Goal: Task Accomplishment & Management: Manage account settings

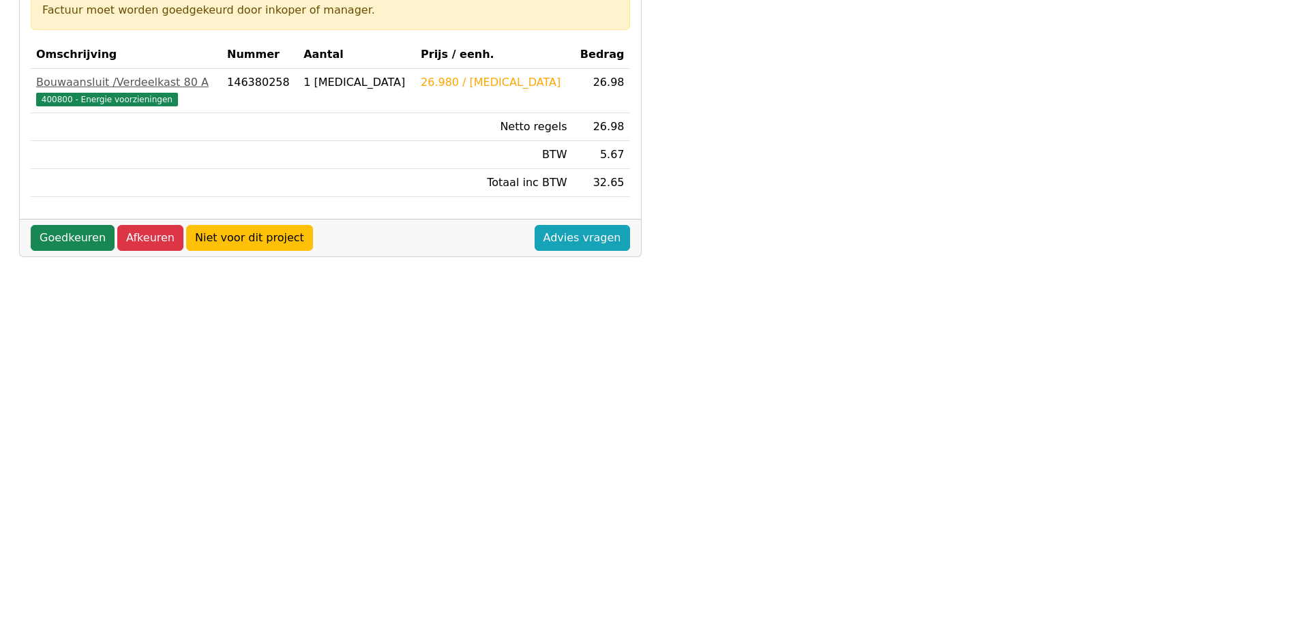
scroll to position [390, 0]
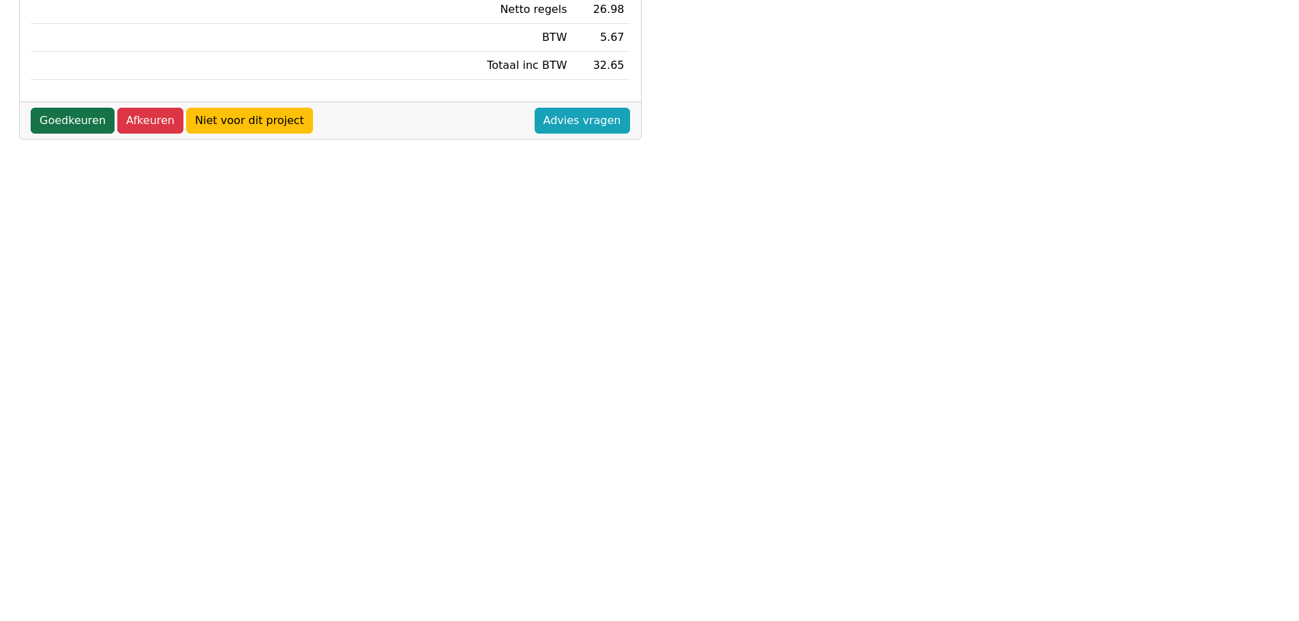
click at [70, 115] on link "Goedkeuren" at bounding box center [73, 121] width 84 height 26
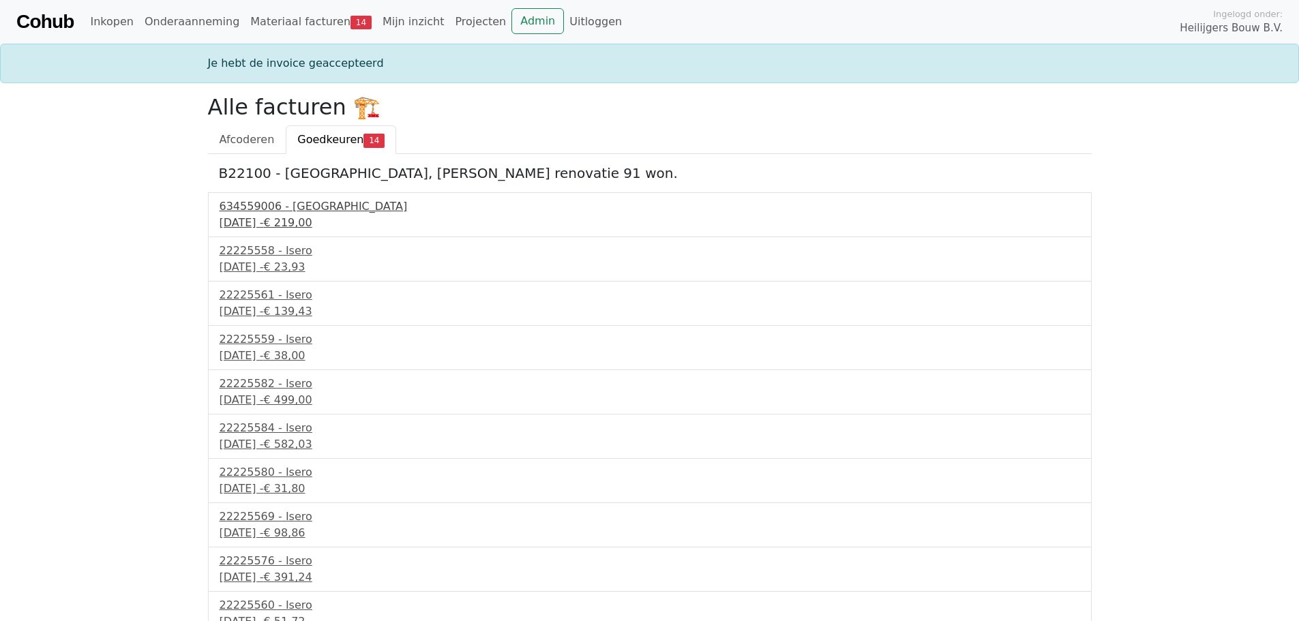
click at [306, 202] on div "634559006 - Technische Unie" at bounding box center [650, 206] width 860 height 16
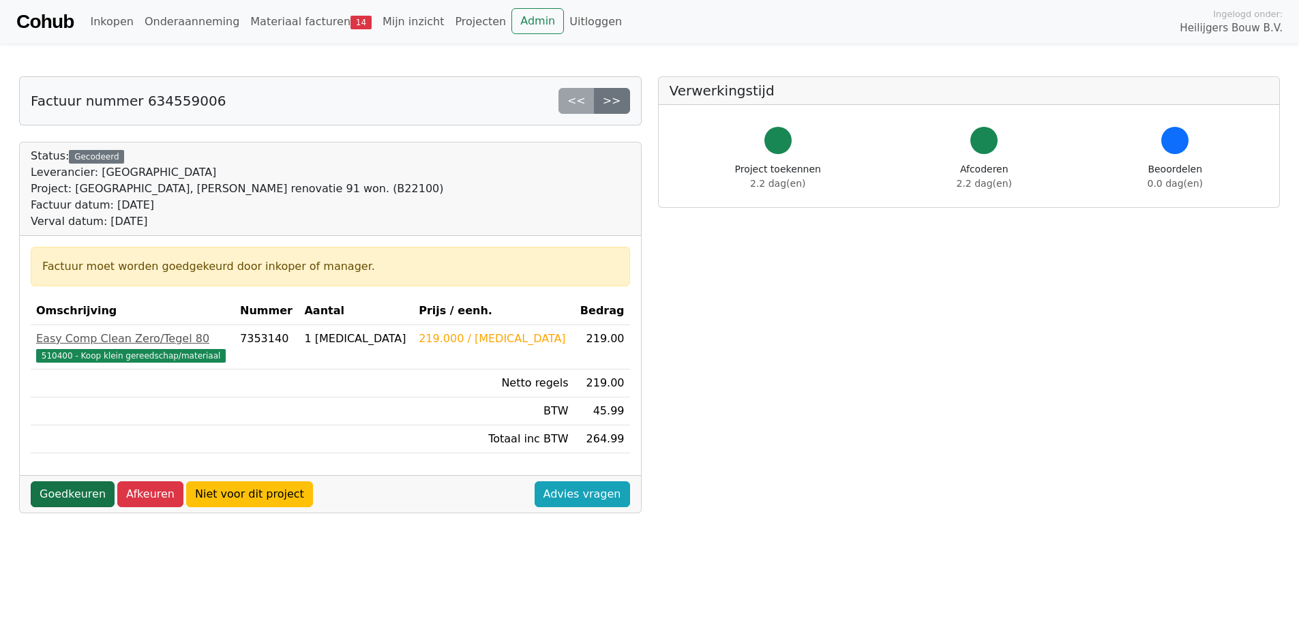
click at [81, 491] on link "Goedkeuren" at bounding box center [73, 494] width 84 height 26
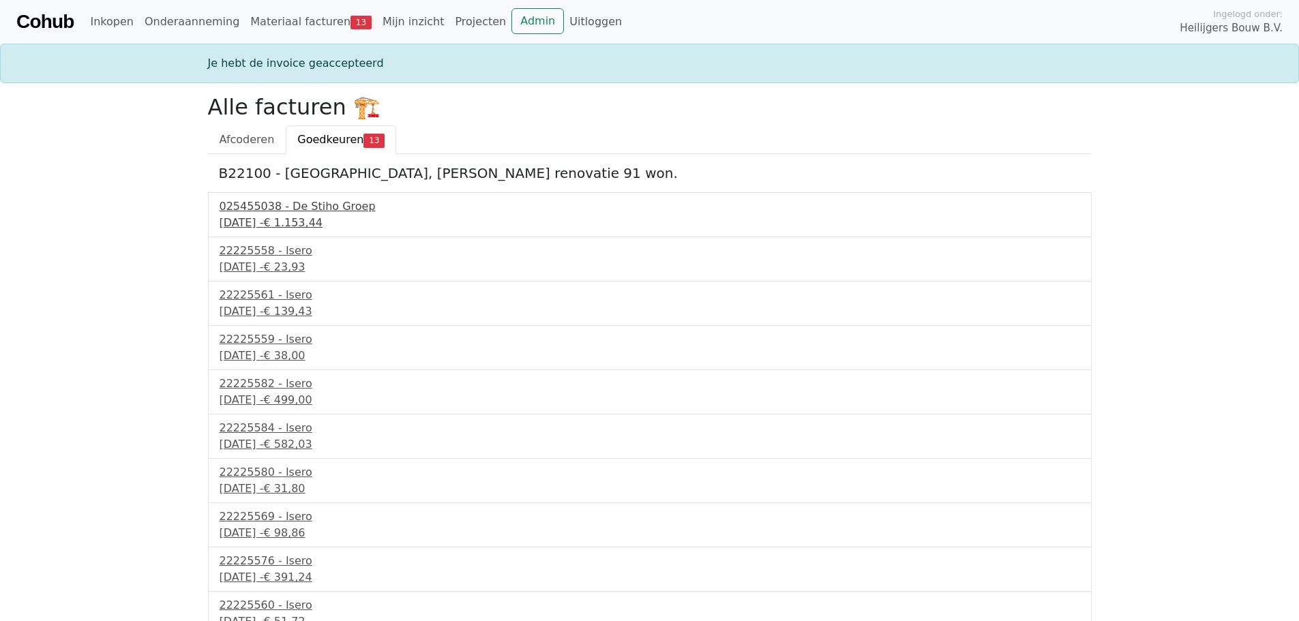
click at [322, 222] on span "€ 1.153,44" at bounding box center [292, 222] width 59 height 13
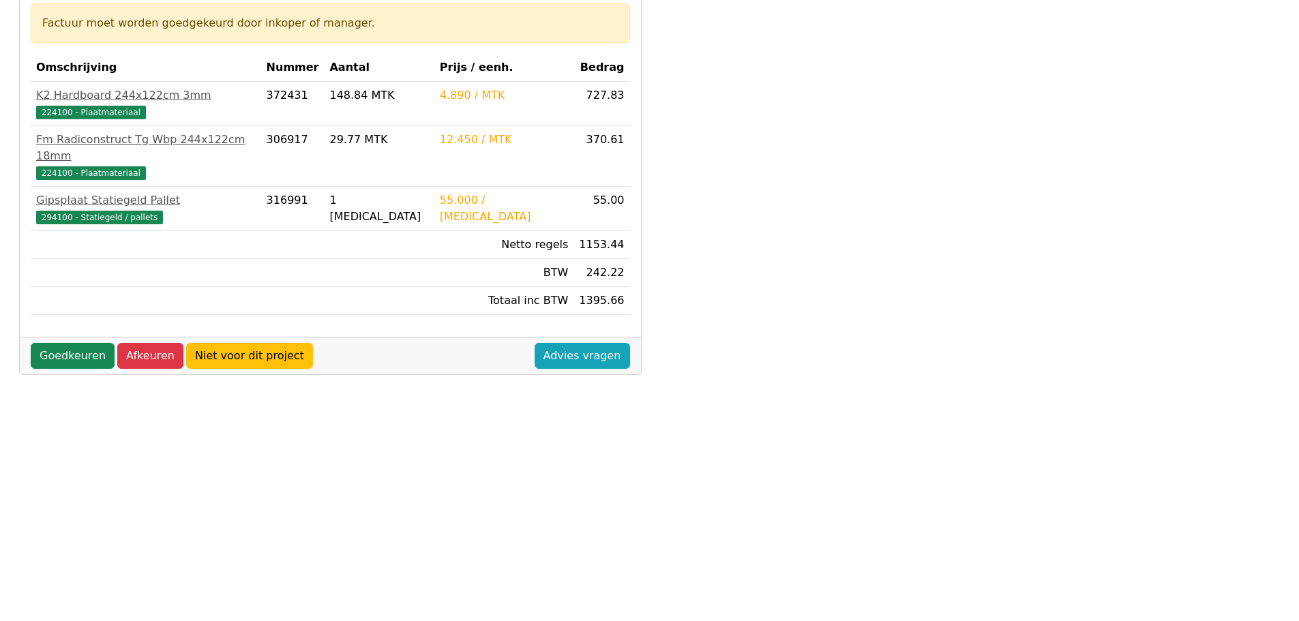
scroll to position [273, 0]
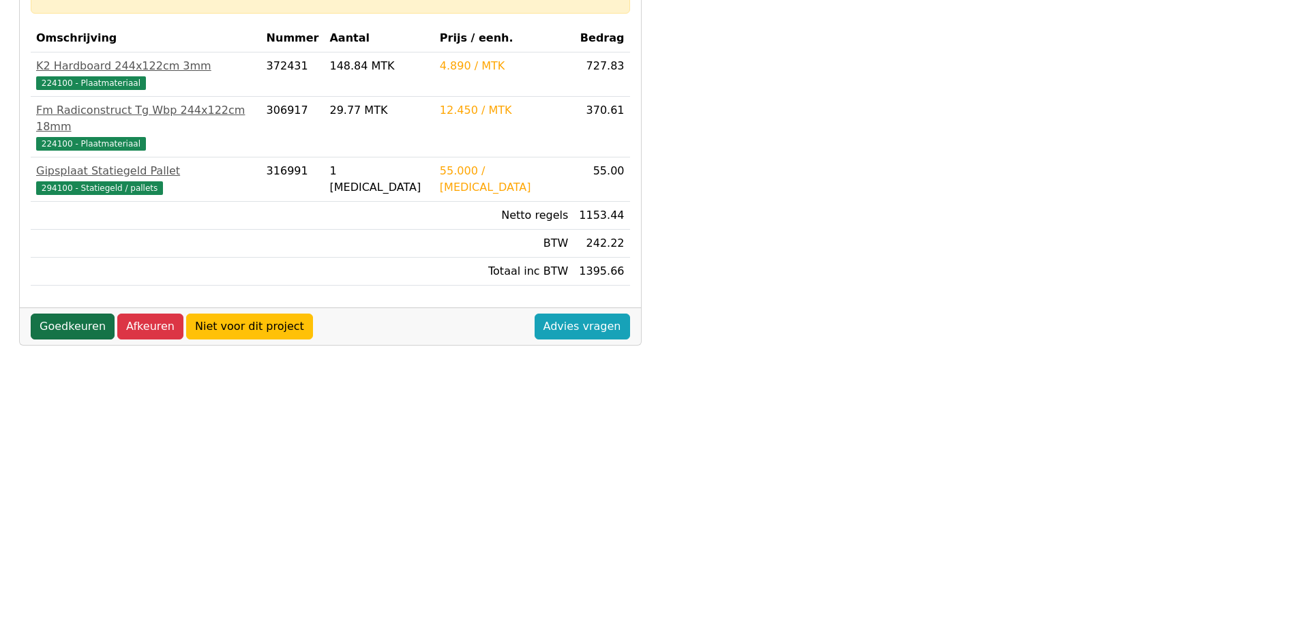
click at [34, 314] on link "Goedkeuren" at bounding box center [73, 327] width 84 height 26
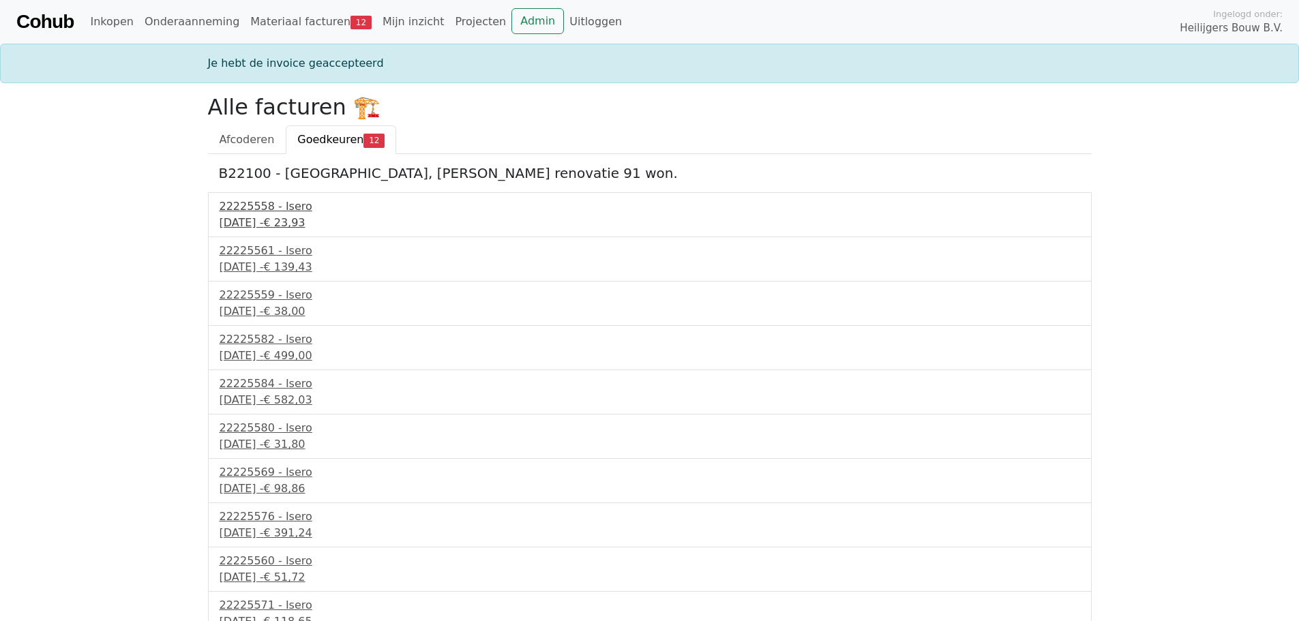
click at [290, 219] on div "16 september 2025 - € 23,93" at bounding box center [650, 223] width 860 height 16
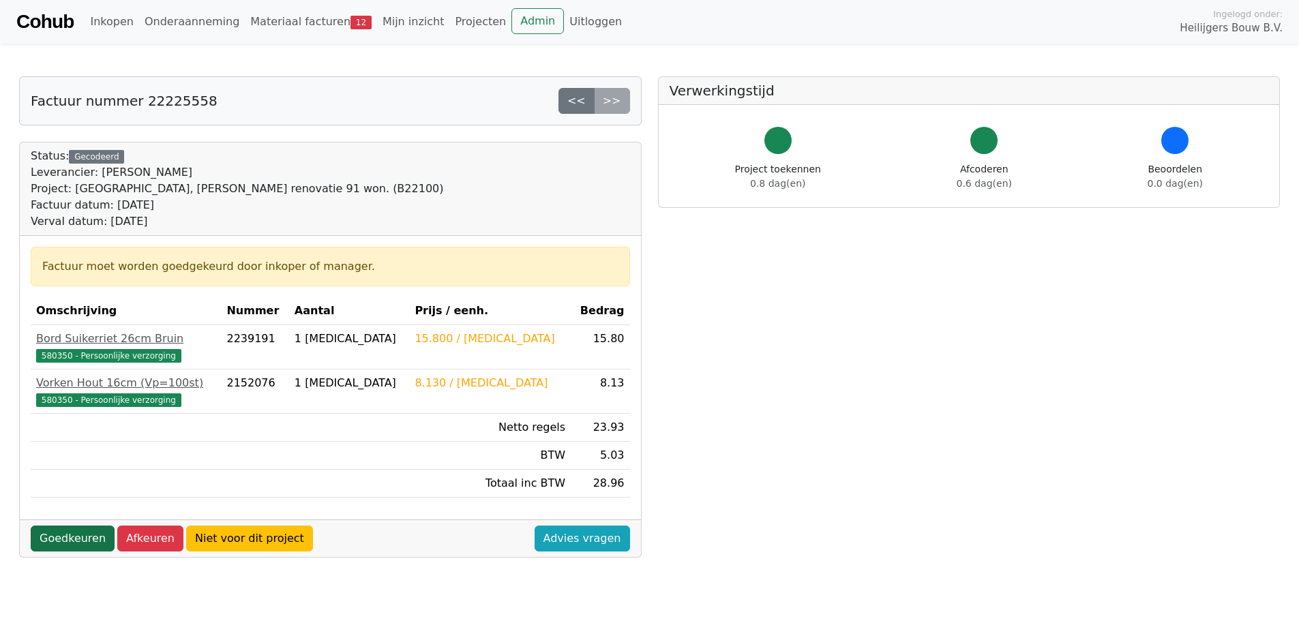
click at [87, 537] on link "Goedkeuren" at bounding box center [73, 539] width 84 height 26
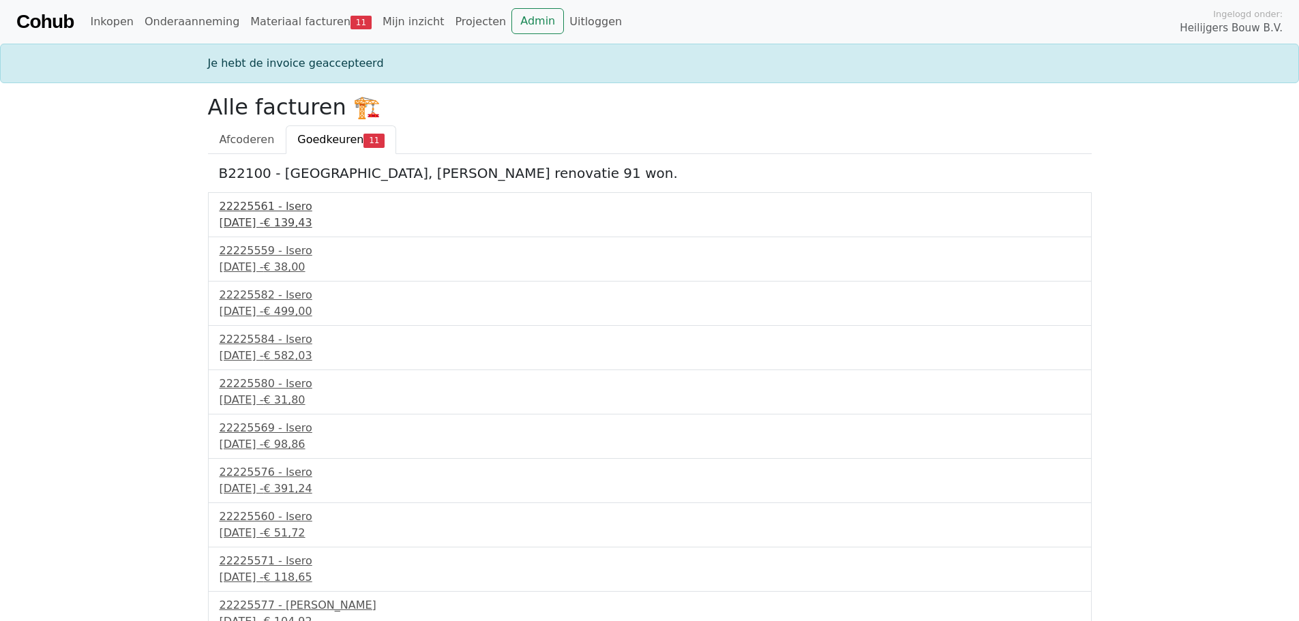
click at [278, 215] on div "[DATE] - € 139,43" at bounding box center [650, 223] width 860 height 16
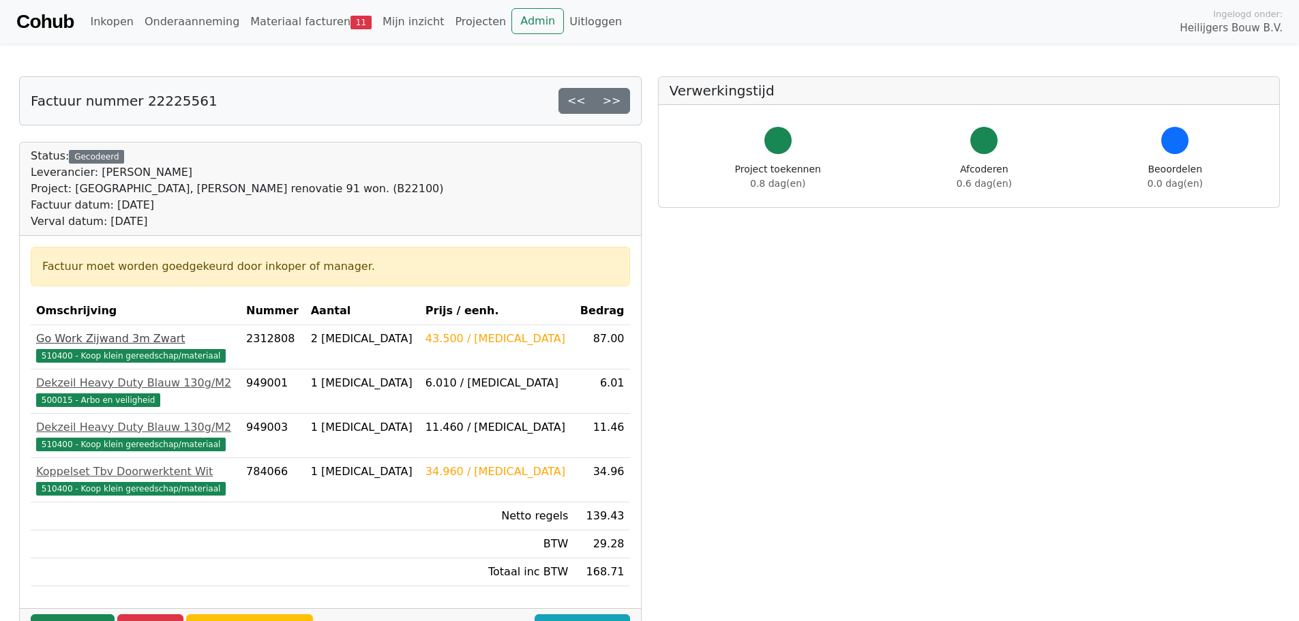
scroll to position [273, 0]
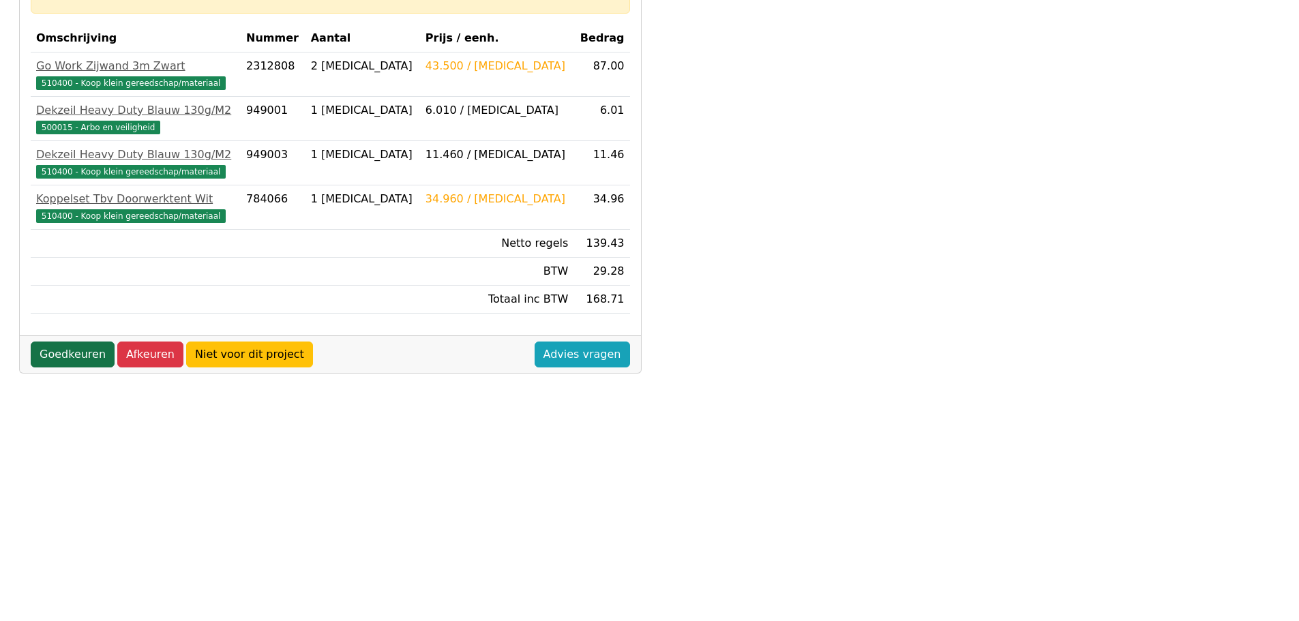
click at [93, 356] on link "Goedkeuren" at bounding box center [73, 355] width 84 height 26
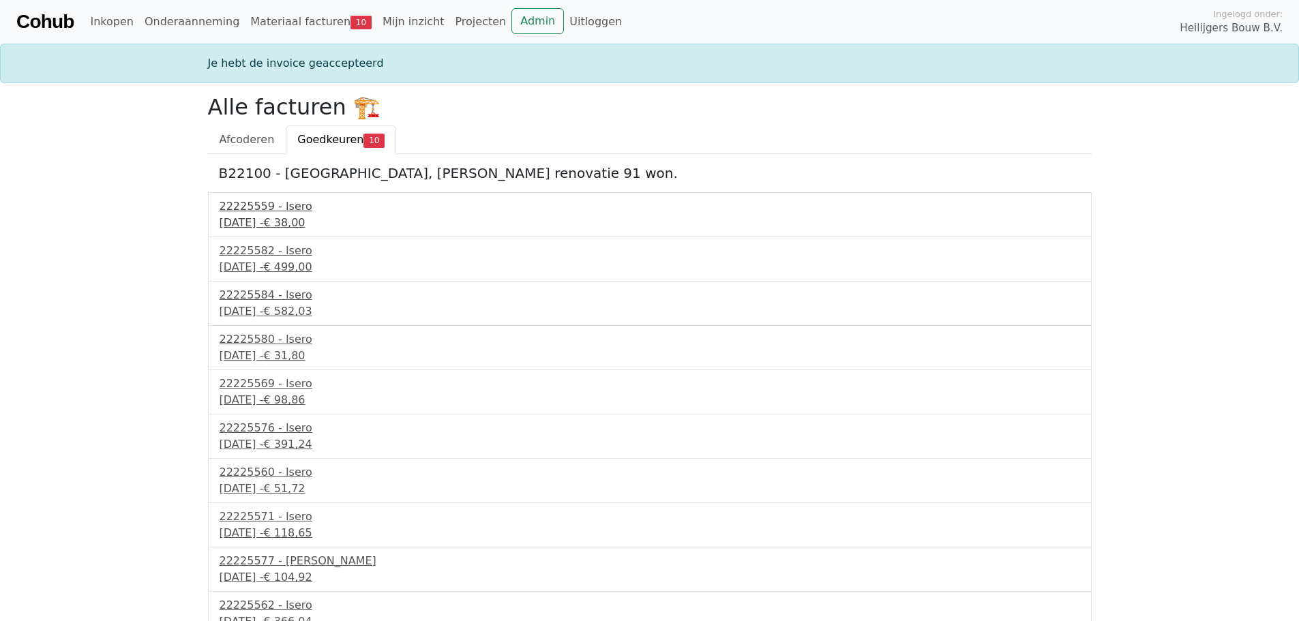
click at [247, 213] on div "22225559 - Isero" at bounding box center [650, 206] width 860 height 16
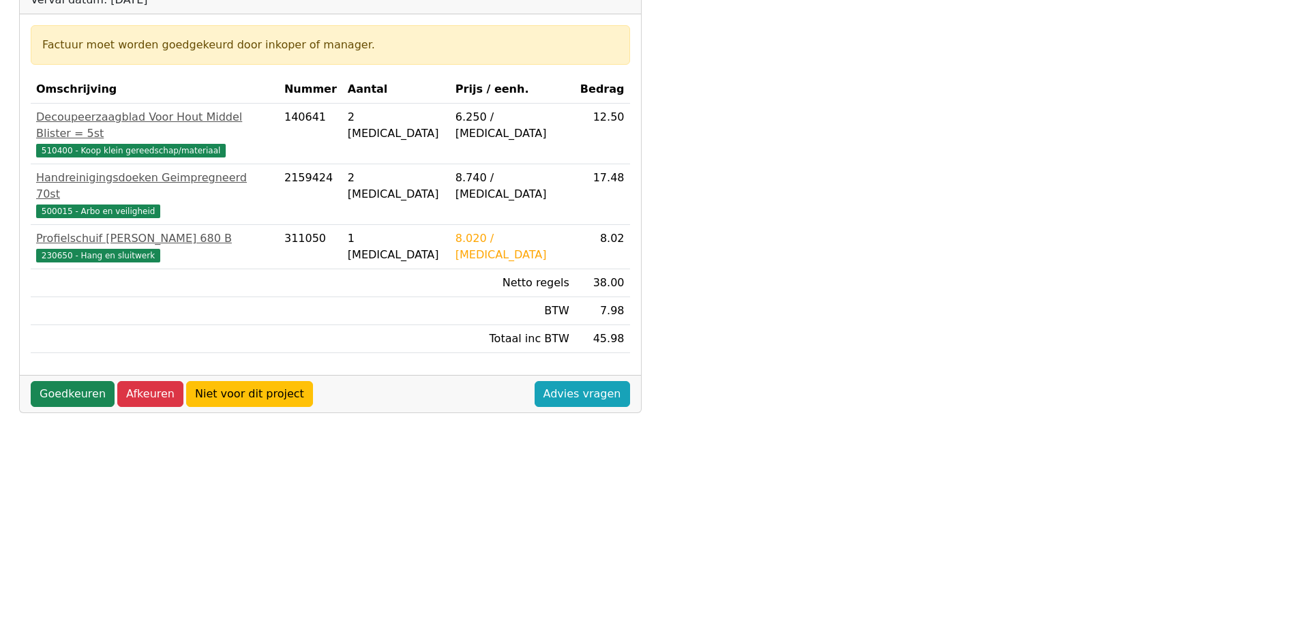
scroll to position [136, 0]
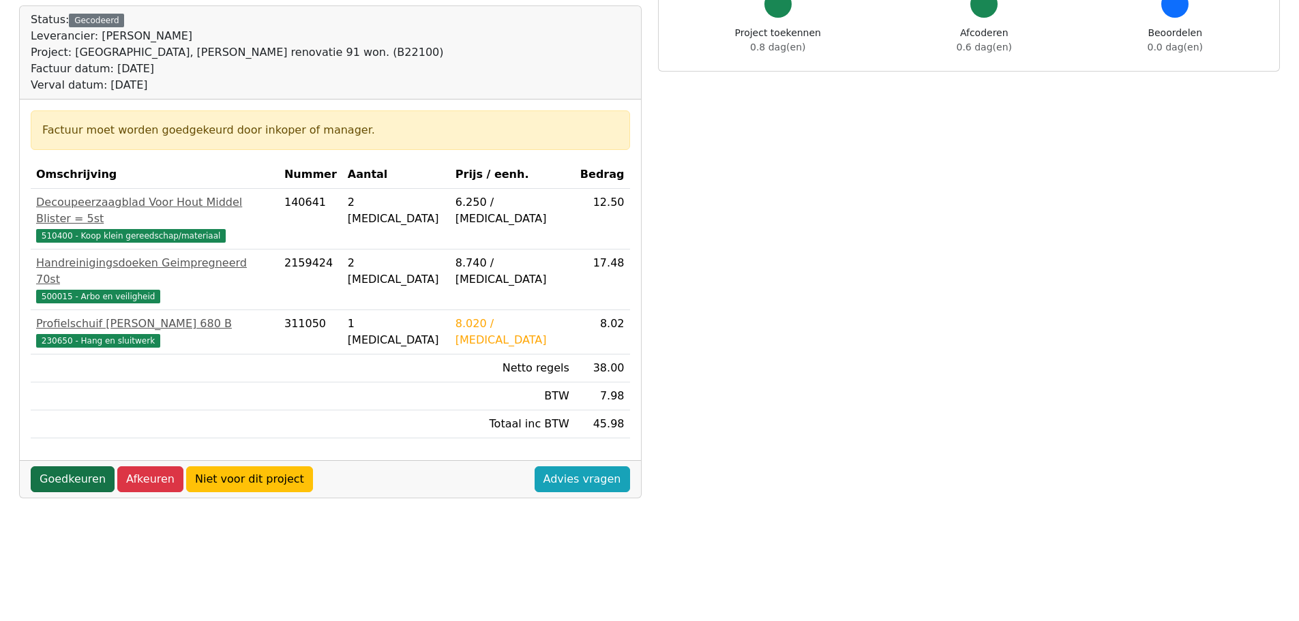
click at [66, 466] on link "Goedkeuren" at bounding box center [73, 479] width 84 height 26
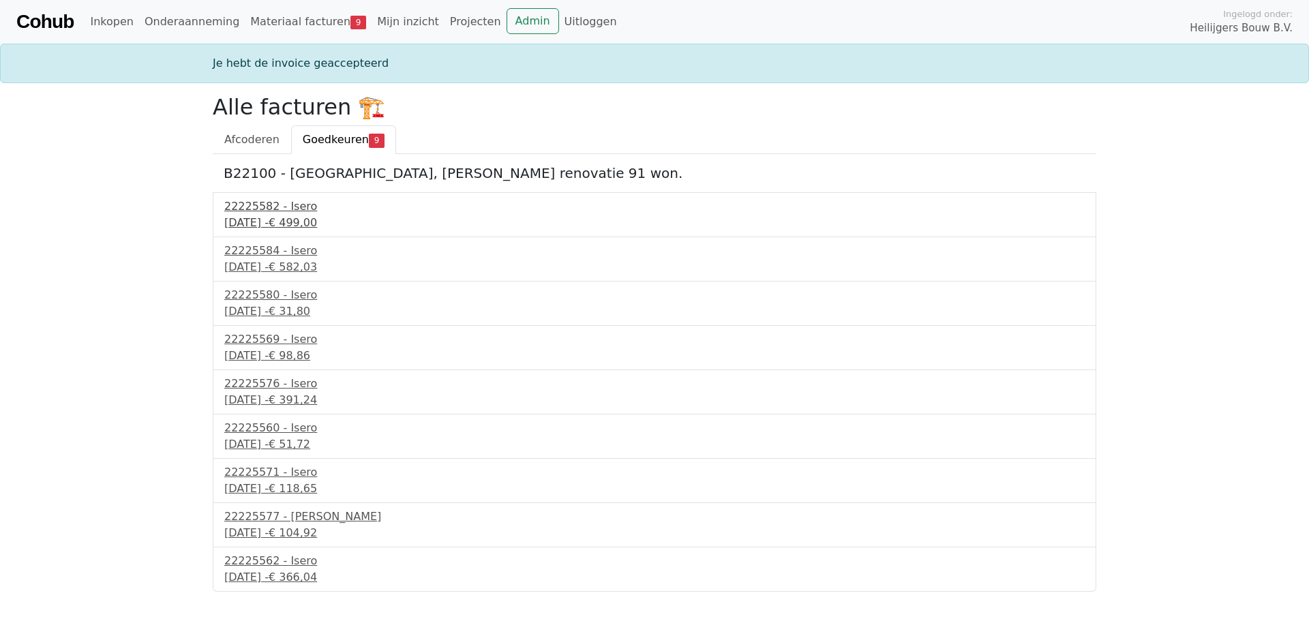
click at [309, 223] on div "[DATE] - € 499,00" at bounding box center [654, 223] width 860 height 16
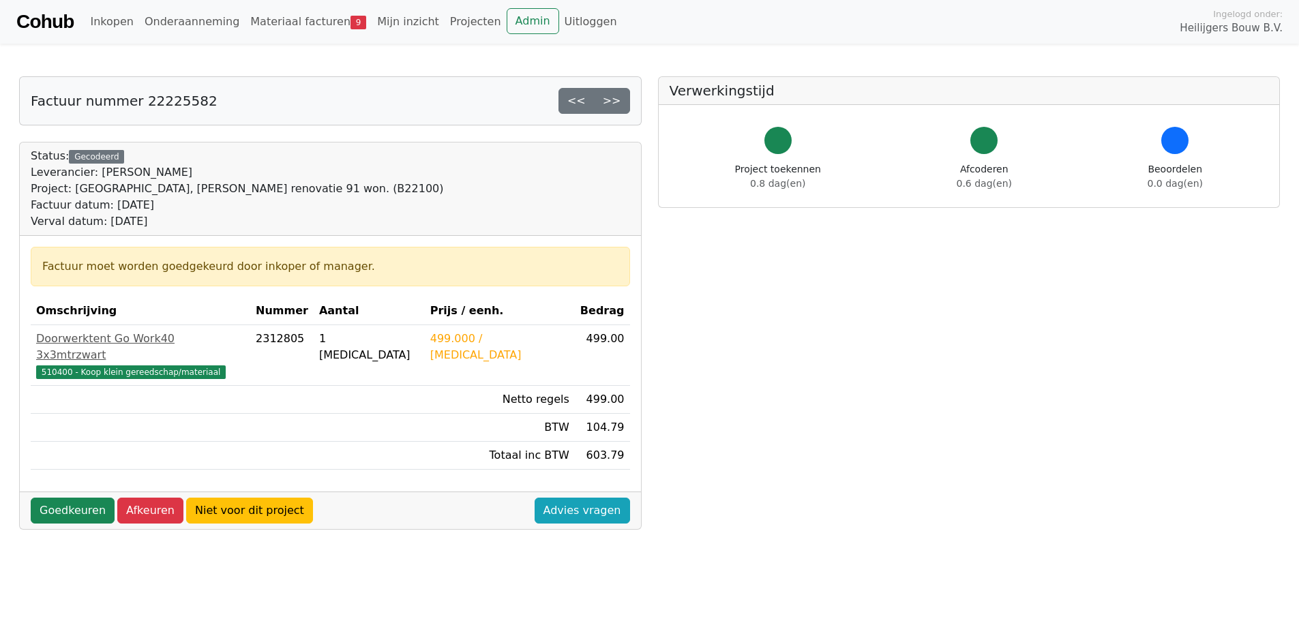
scroll to position [341, 0]
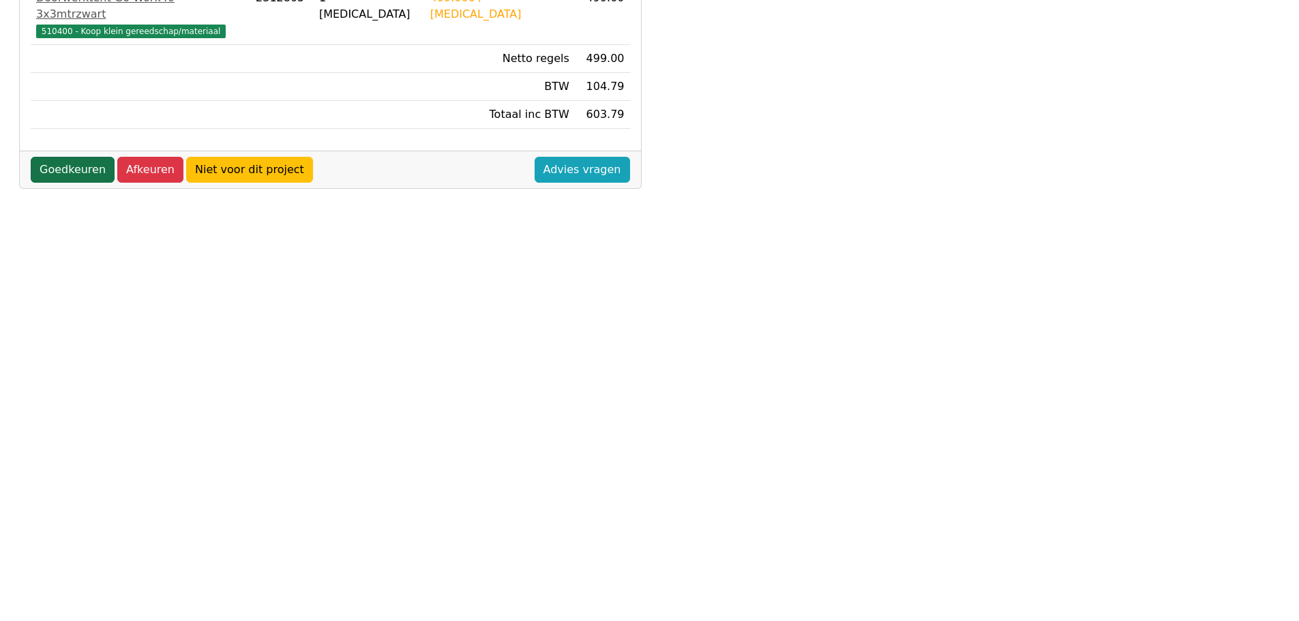
click at [60, 157] on link "Goedkeuren" at bounding box center [73, 170] width 84 height 26
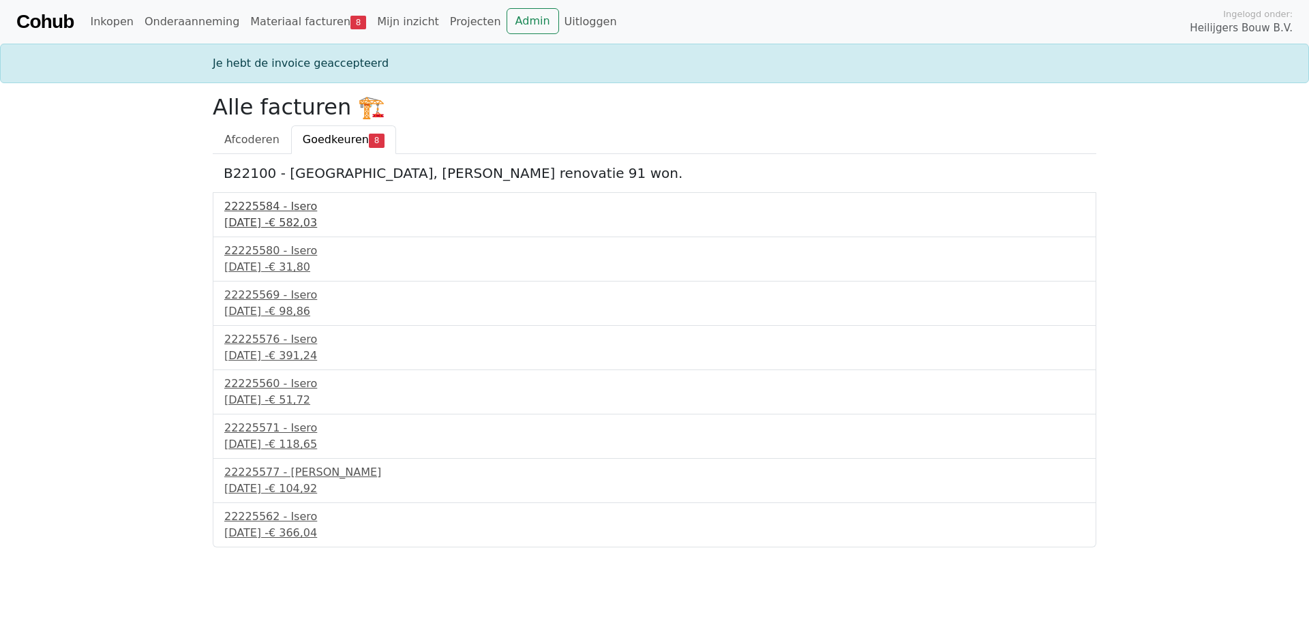
click at [255, 211] on div "22225584 - Isero" at bounding box center [654, 206] width 860 height 16
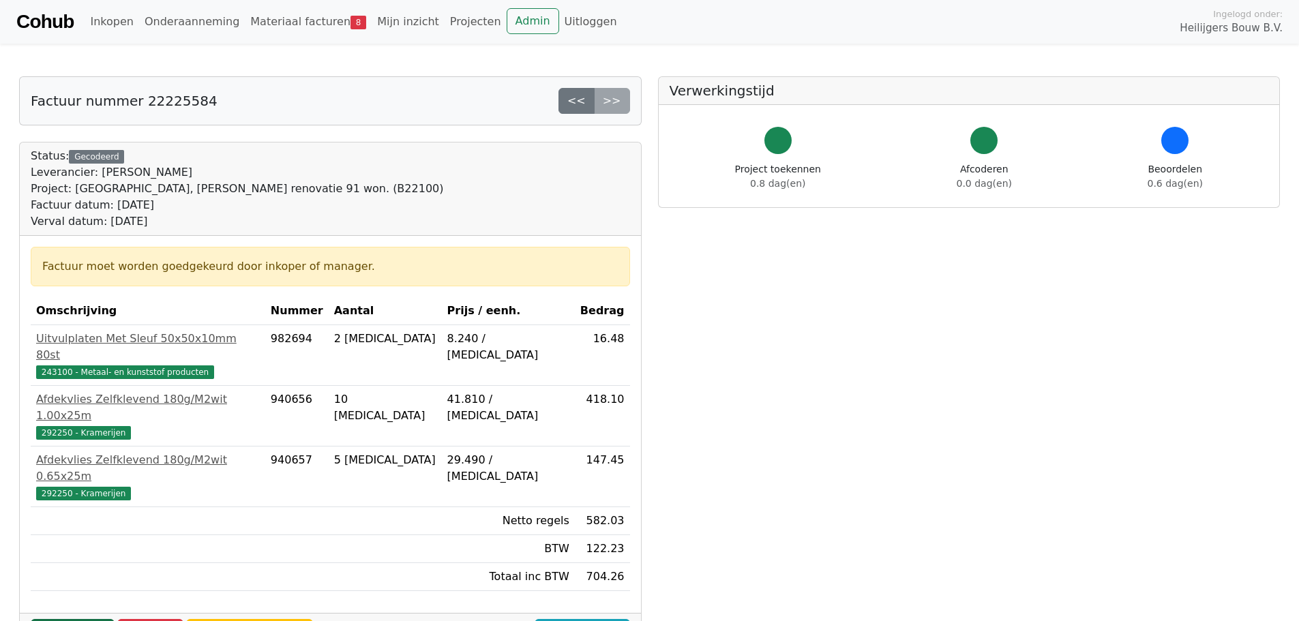
click at [68, 619] on link "Goedkeuren" at bounding box center [73, 632] width 84 height 26
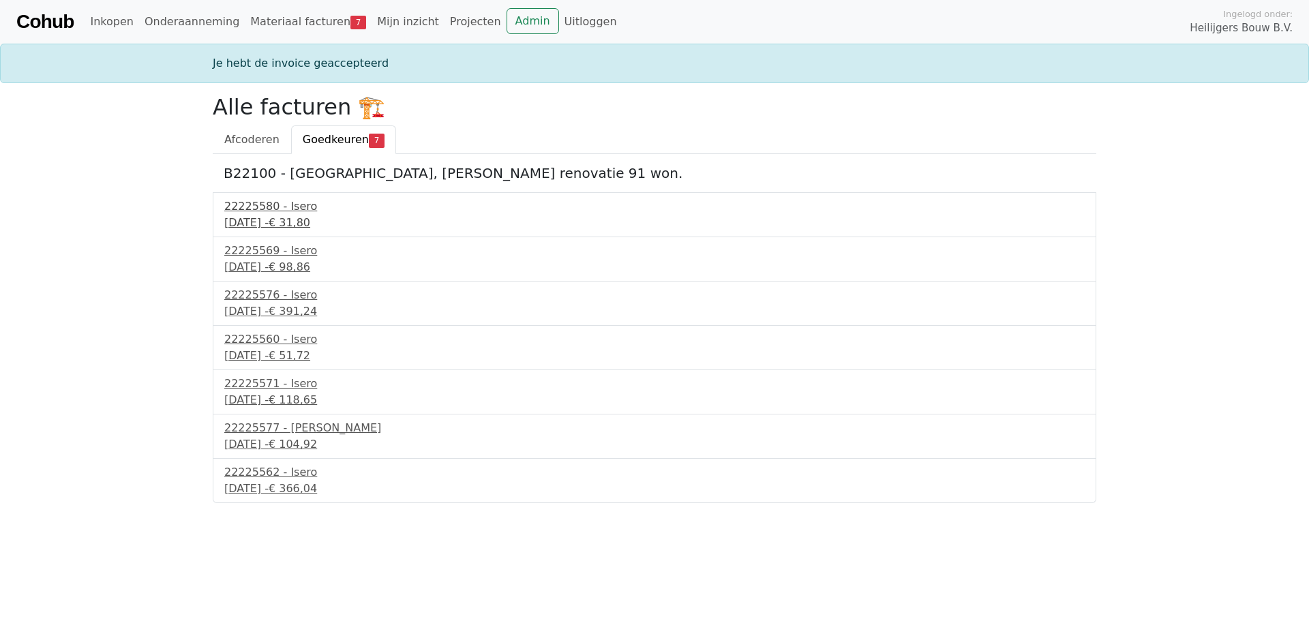
click at [288, 225] on div "16 september 2025 - € 31,80" at bounding box center [654, 223] width 860 height 16
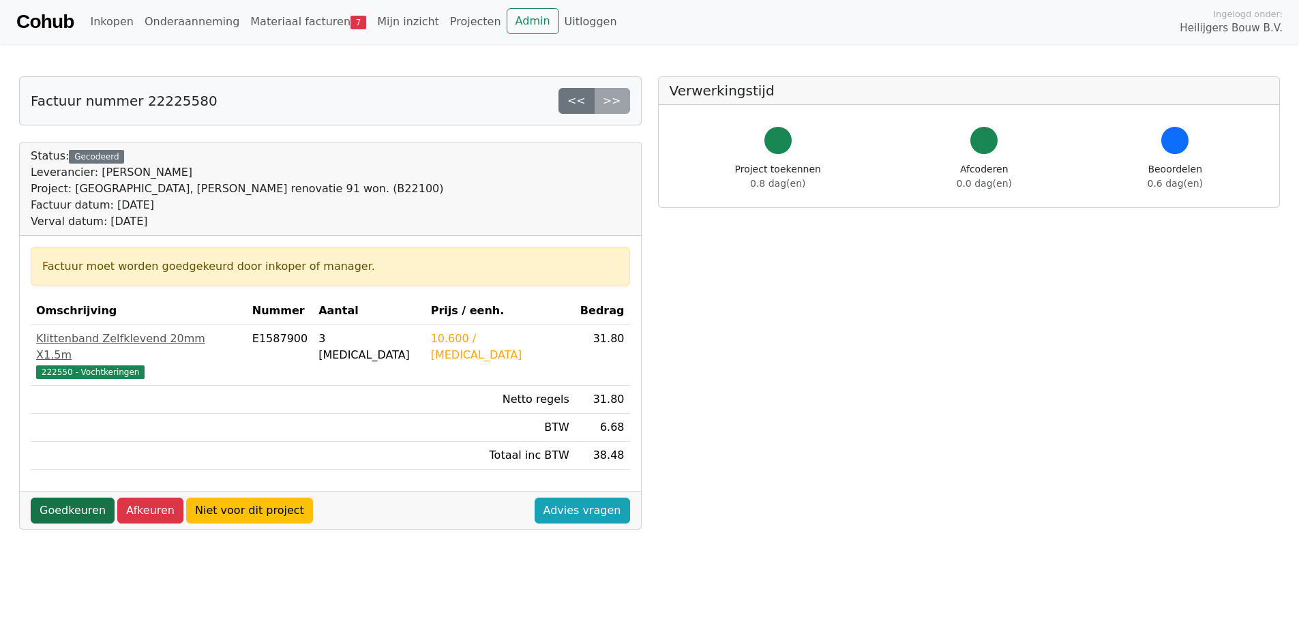
click at [78, 498] on link "Goedkeuren" at bounding box center [73, 511] width 84 height 26
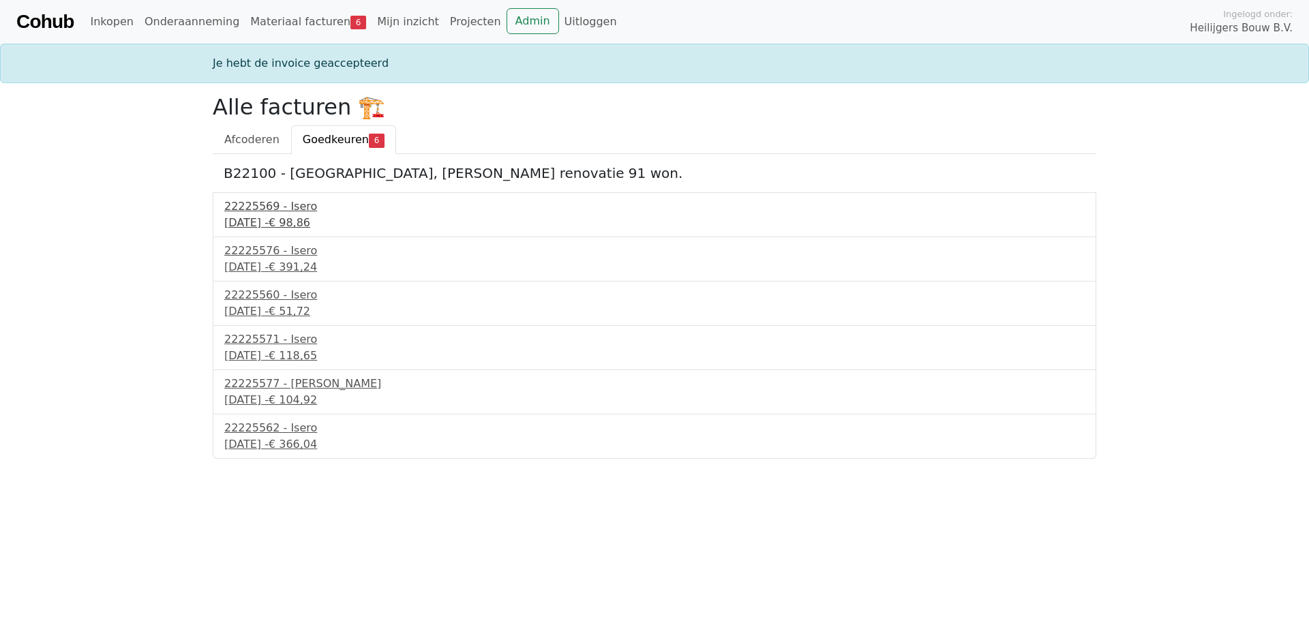
click at [264, 208] on div "22225569 - Isero" at bounding box center [654, 206] width 860 height 16
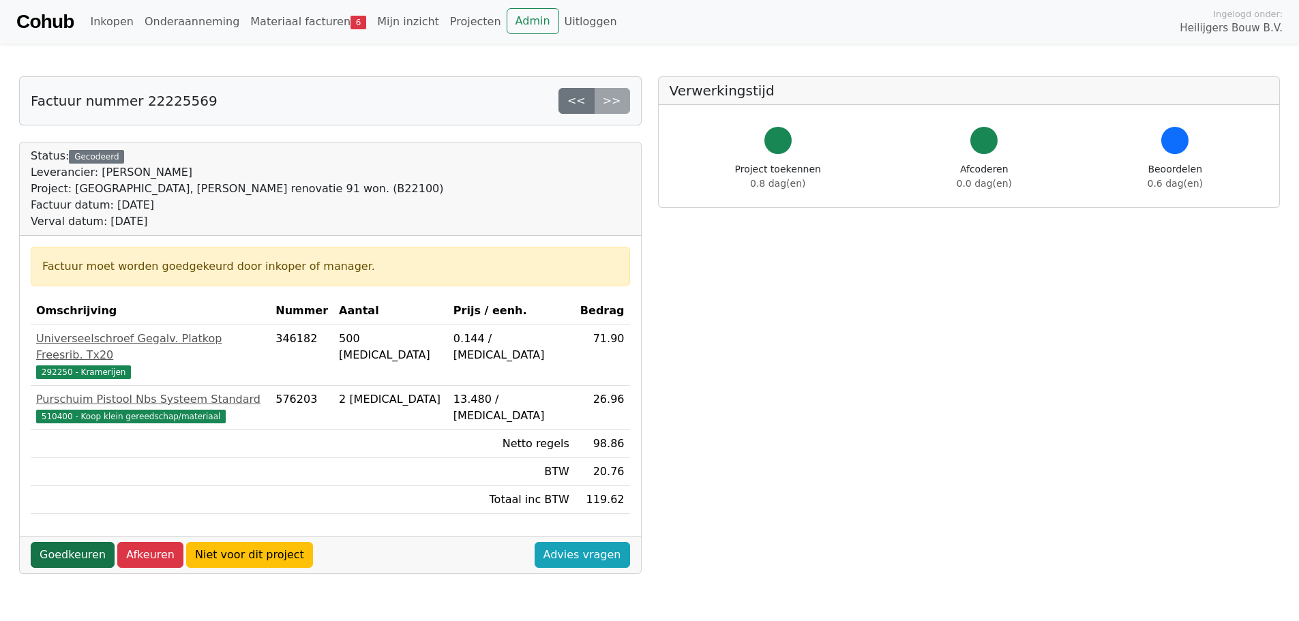
click at [58, 542] on link "Goedkeuren" at bounding box center [73, 555] width 84 height 26
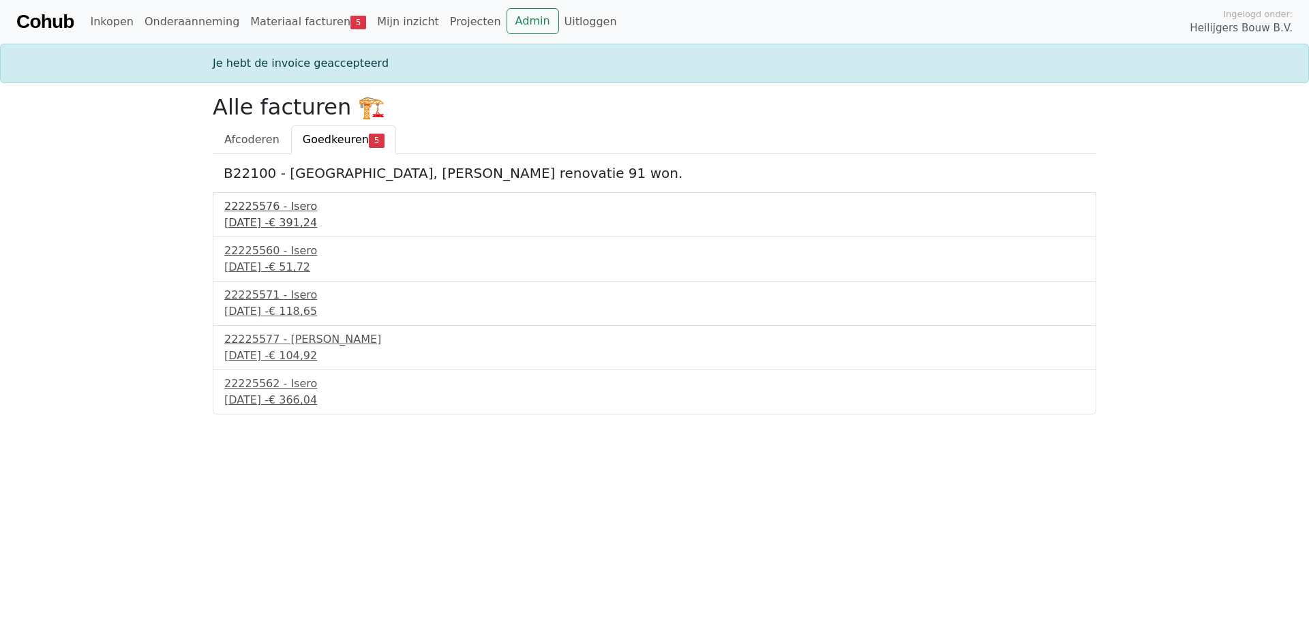
click at [281, 224] on div "16 september 2025 - € 391,24" at bounding box center [654, 223] width 860 height 16
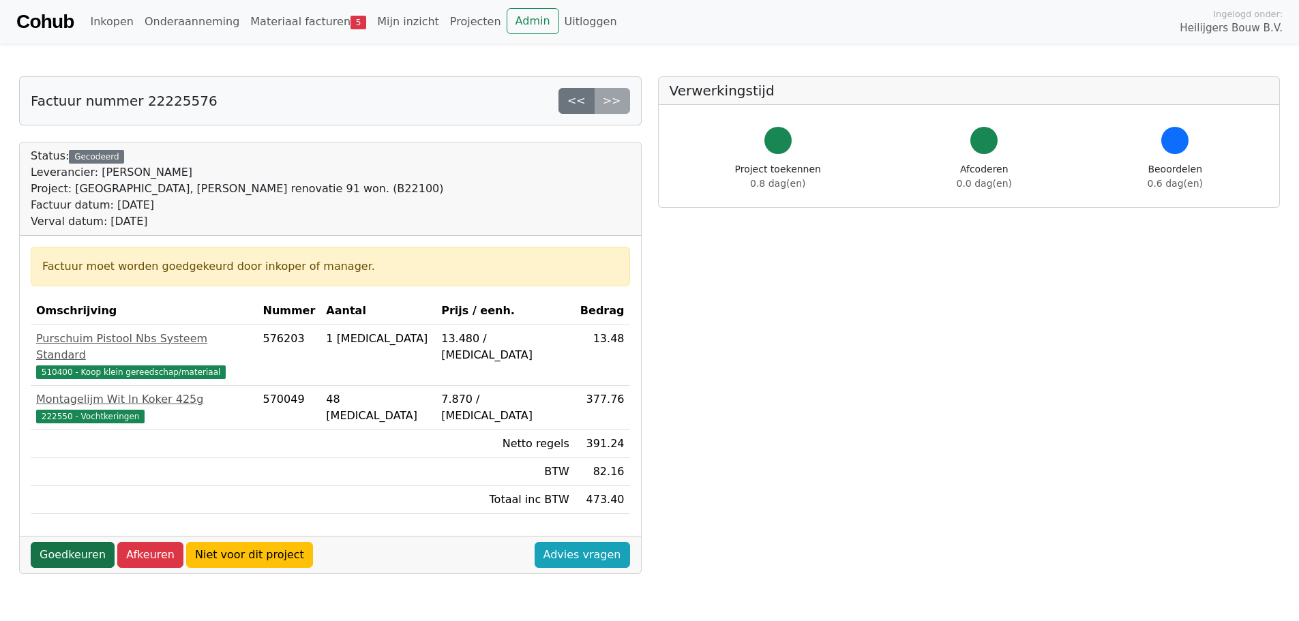
click at [80, 542] on link "Goedkeuren" at bounding box center [73, 555] width 84 height 26
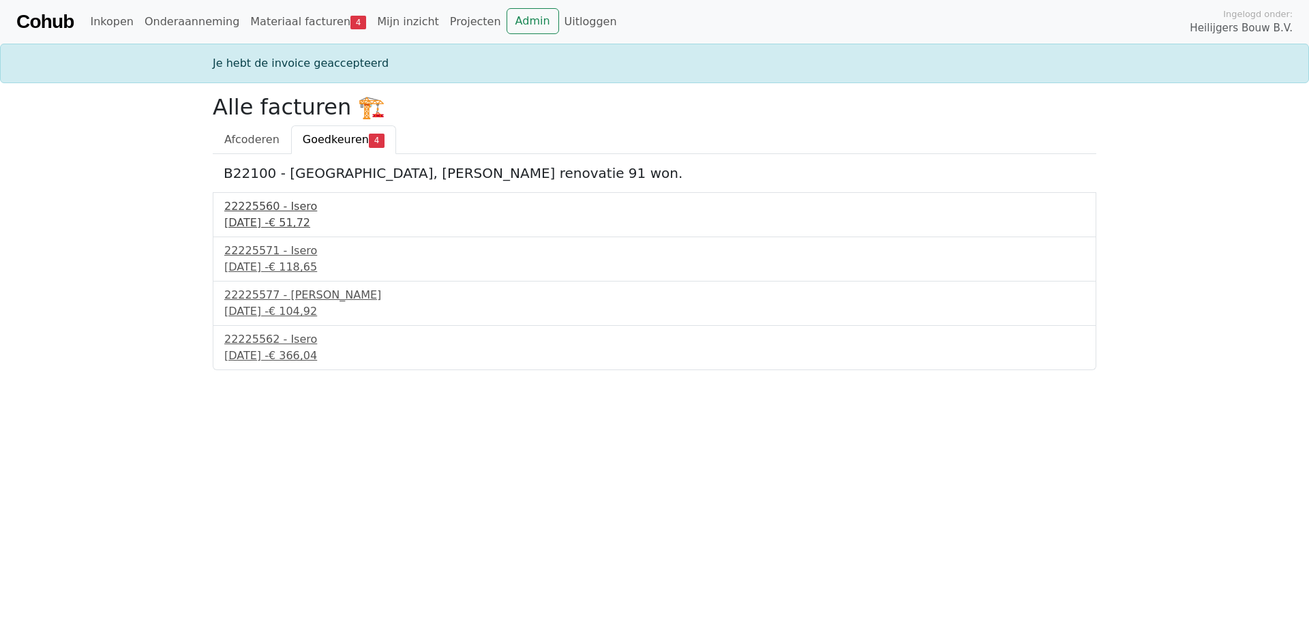
click at [278, 209] on div "22225560 - Isero" at bounding box center [654, 206] width 860 height 16
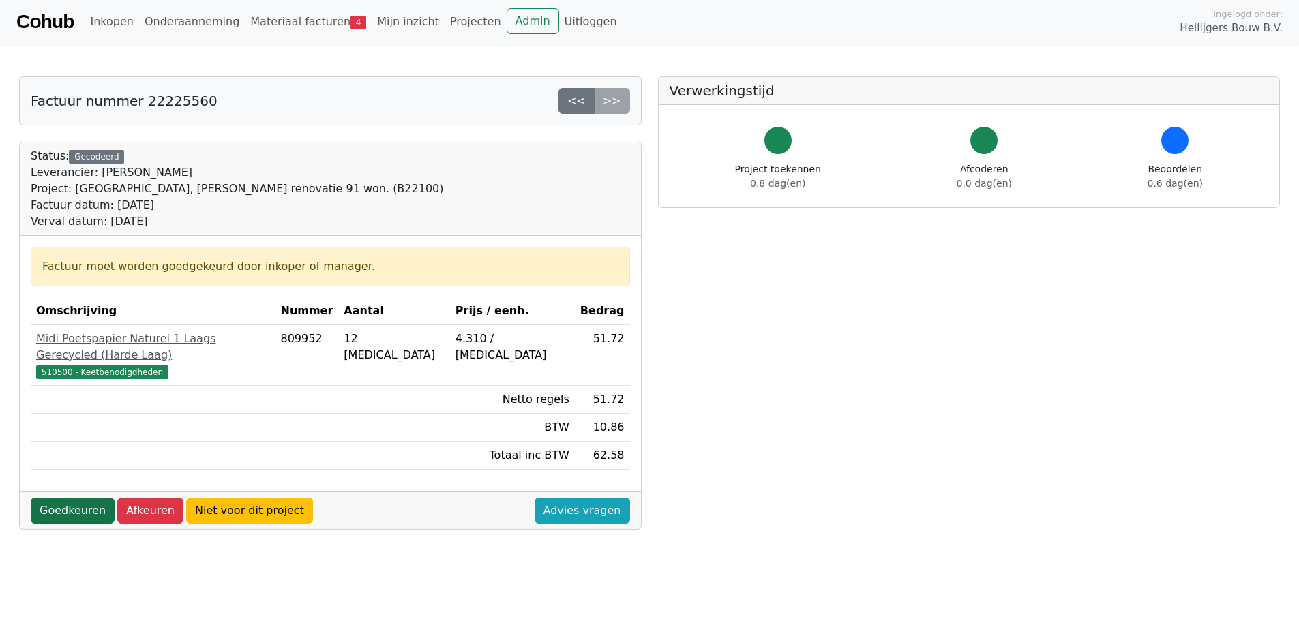
click at [69, 498] on link "Goedkeuren" at bounding box center [73, 511] width 84 height 26
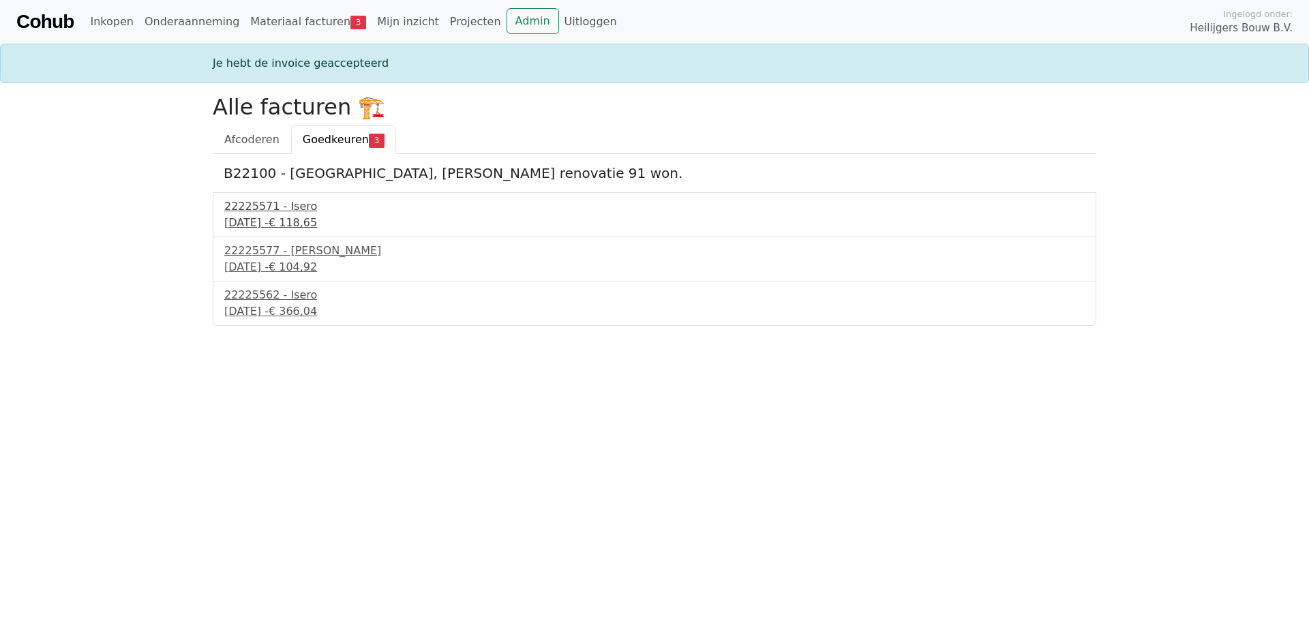
click at [309, 216] on div "16 september 2025 - € 118,65" at bounding box center [654, 223] width 860 height 16
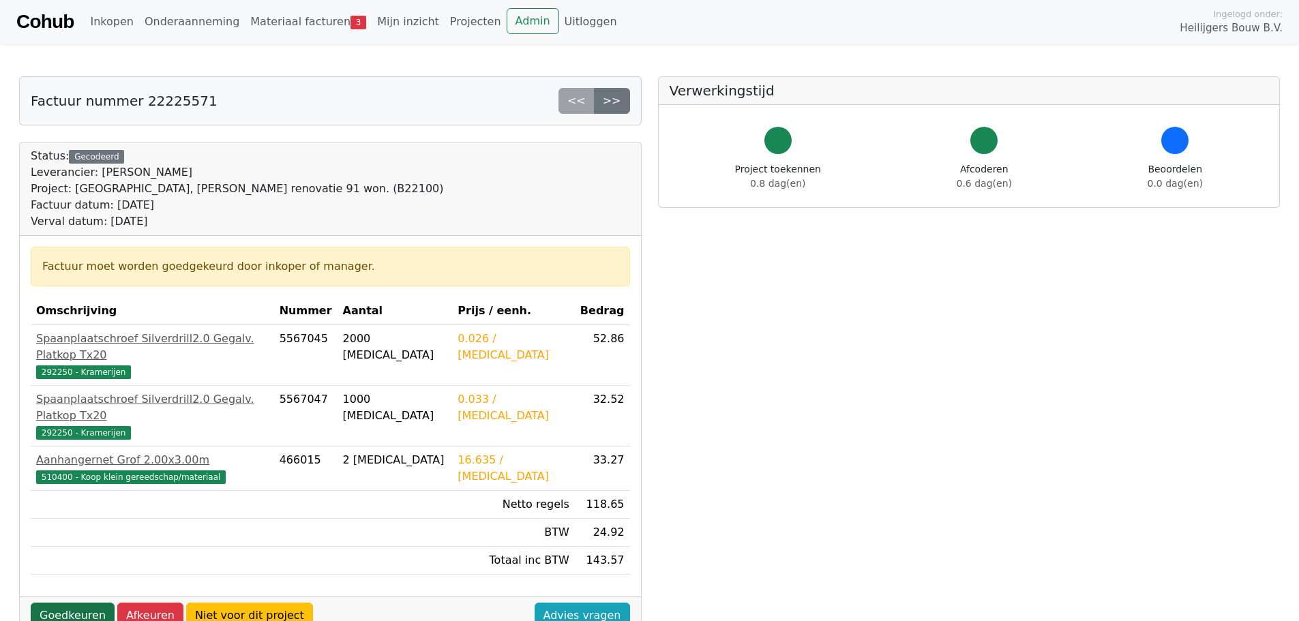
click at [67, 603] on link "Goedkeuren" at bounding box center [73, 616] width 84 height 26
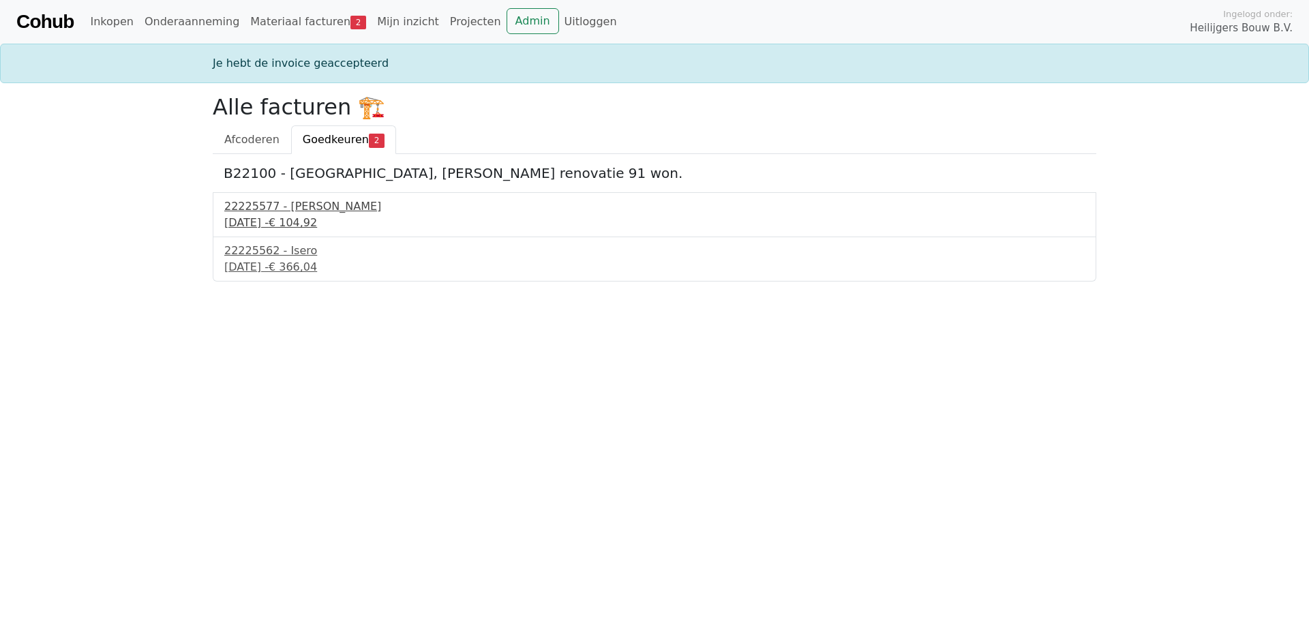
click at [259, 222] on div "[DATE] - € 104,92" at bounding box center [654, 223] width 860 height 16
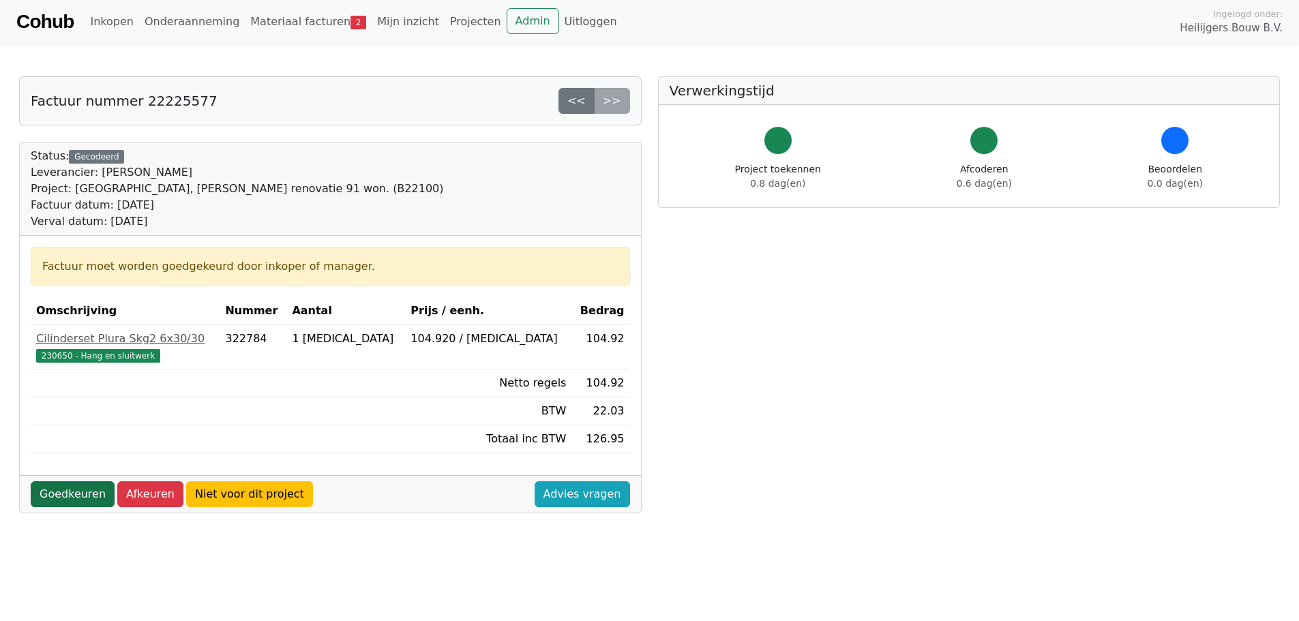
click at [75, 494] on link "Goedkeuren" at bounding box center [73, 494] width 84 height 26
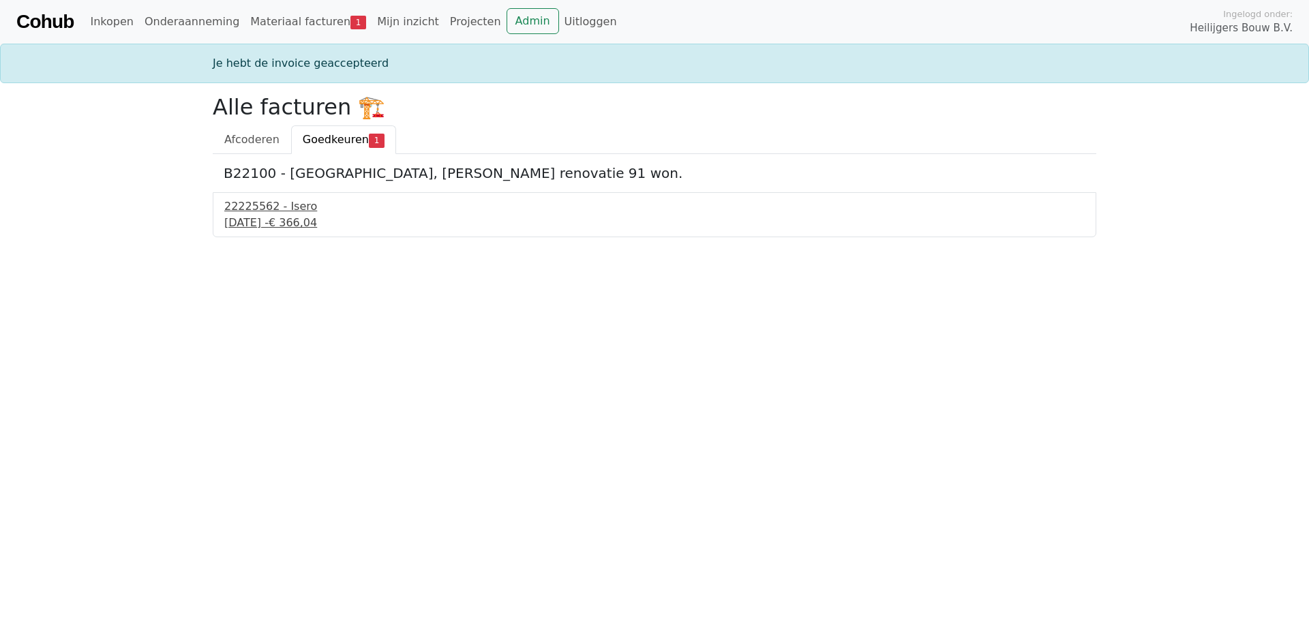
click at [272, 220] on div "[DATE] - € 366,04" at bounding box center [654, 223] width 860 height 16
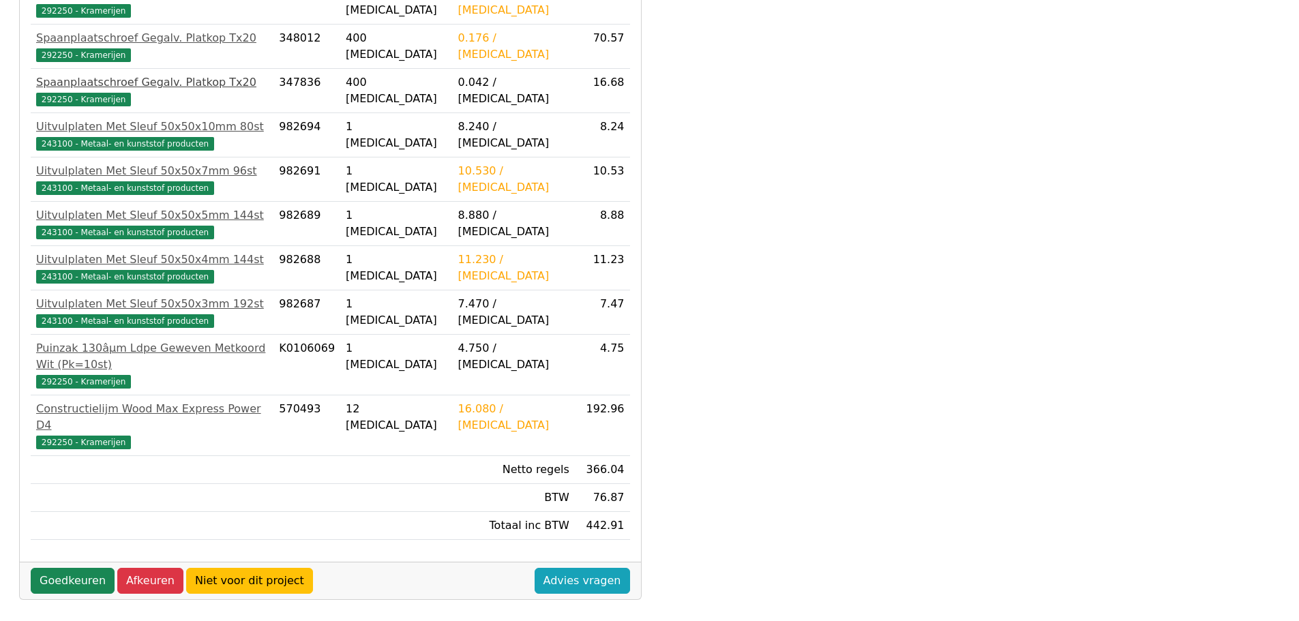
scroll to position [390, 0]
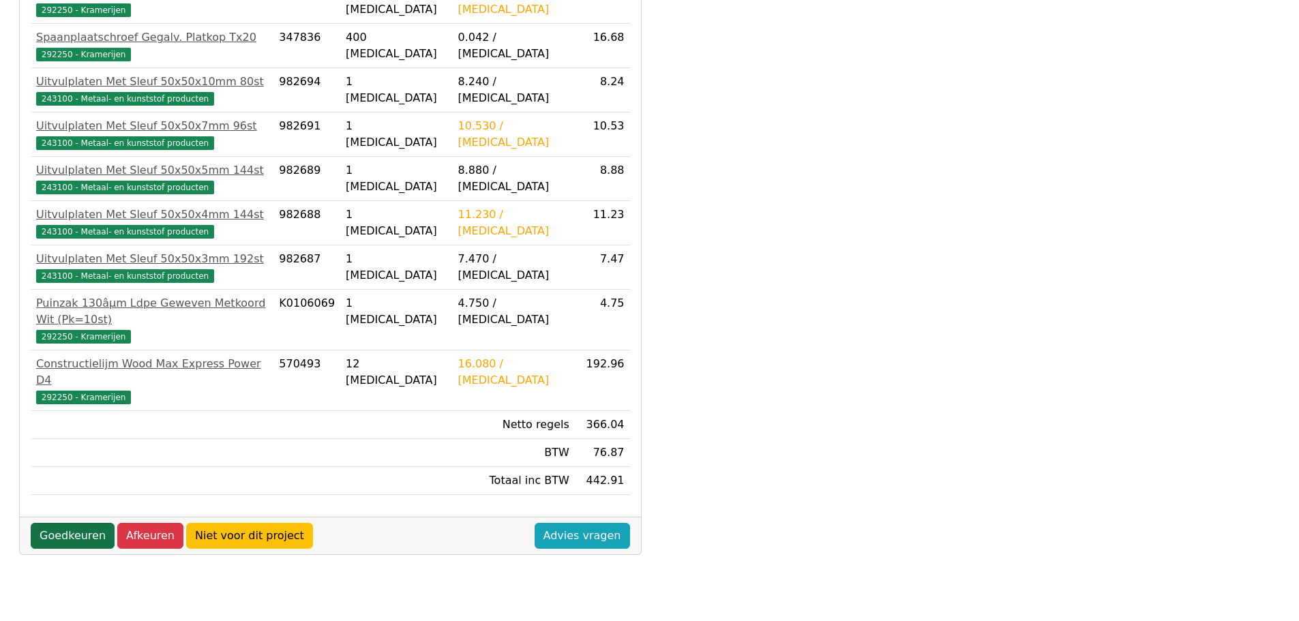
click at [82, 523] on link "Goedkeuren" at bounding box center [73, 536] width 84 height 26
